Goal: Task Accomplishment & Management: Complete application form

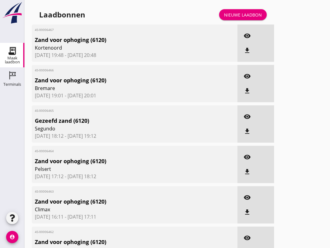
click at [255, 18] on div "Nieuwe laadbon" at bounding box center [243, 15] width 38 height 6
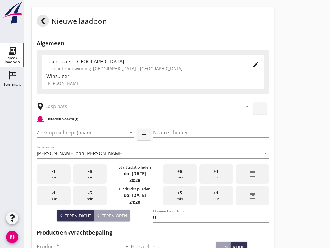
click at [68, 158] on div "[PERSON_NAME] aan [PERSON_NAME]" at bounding box center [149, 153] width 224 height 10
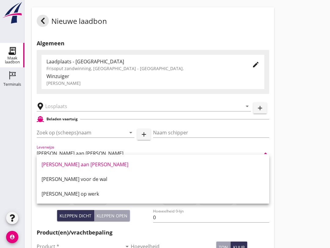
click at [58, 137] on input "Zoek op (scheeps)naam" at bounding box center [77, 132] width 81 height 10
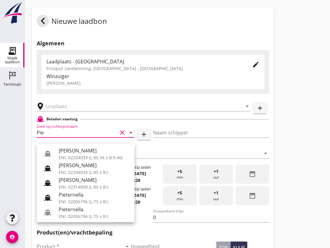
click at [96, 156] on div "ENI: 02204033 (L:85.94 x B:9.46)" at bounding box center [94, 157] width 71 height 6
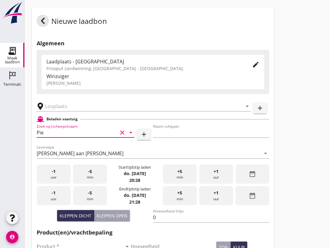
type input "[PERSON_NAME]"
type input "967"
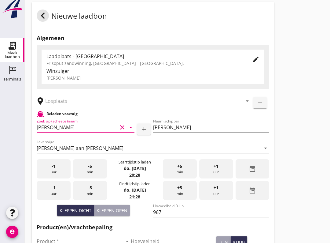
scroll to position [3, 0]
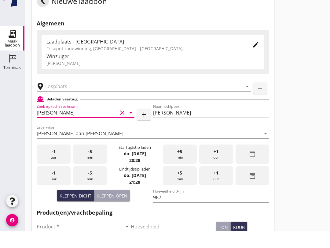
click at [73, 98] on input "text" at bounding box center [139, 103] width 189 height 10
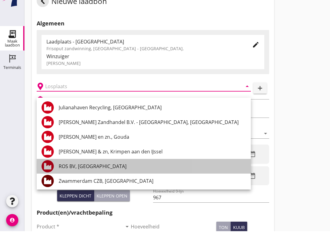
click at [94, 179] on div "ROS BV, [GEOGRAPHIC_DATA]" at bounding box center [152, 182] width 187 height 7
type input "ROS BV, [GEOGRAPHIC_DATA]"
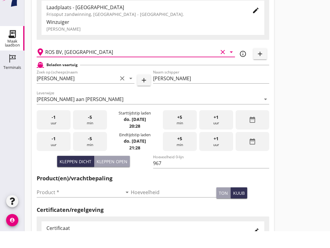
scroll to position [42, 0]
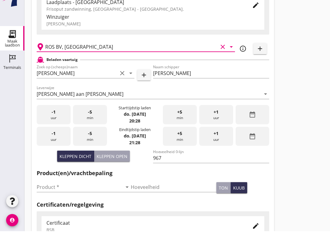
click at [84, 199] on input "Product *" at bounding box center [80, 204] width 86 height 10
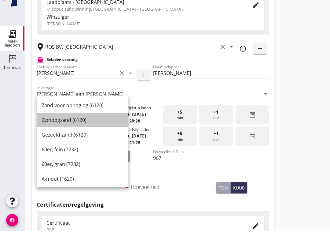
click at [82, 133] on div "Ophoogzand (6120)" at bounding box center [83, 136] width 82 height 7
type input "Ophoogzand (6120)"
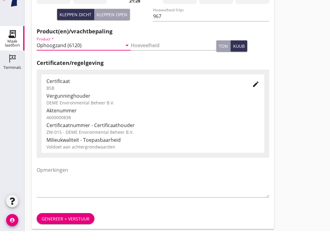
scroll to position [194, 0]
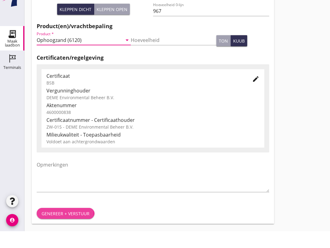
click at [84, 227] on div "Genereer + verstuur" at bounding box center [66, 230] width 48 height 6
